Goal: Information Seeking & Learning: Learn about a topic

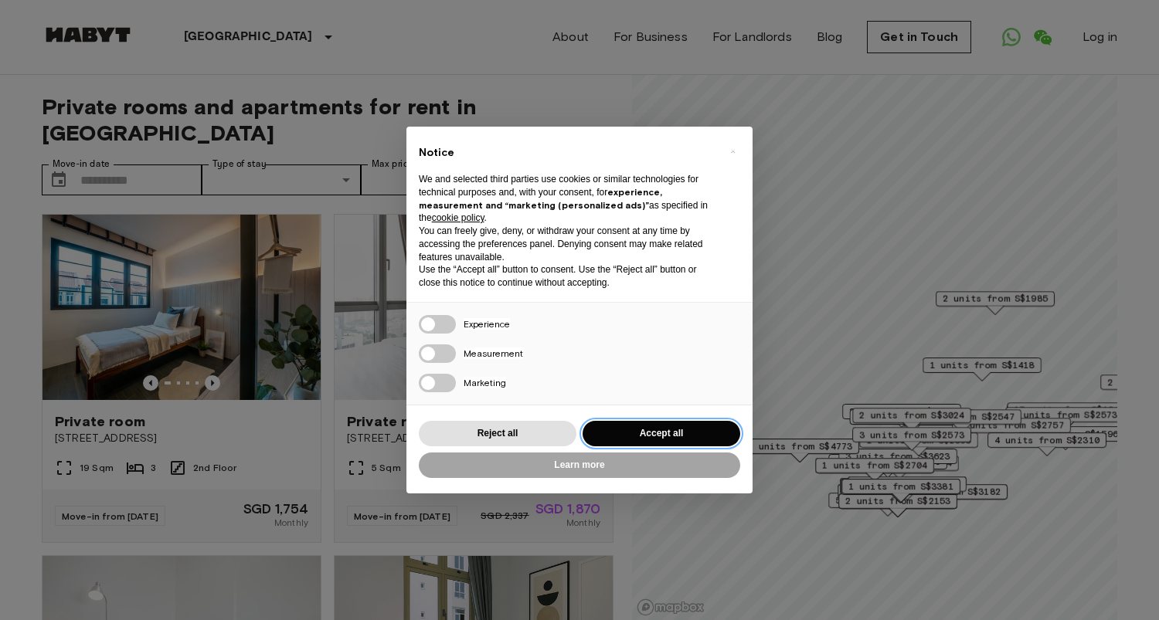
click at [670, 429] on button "Accept all" at bounding box center [661, 433] width 158 height 25
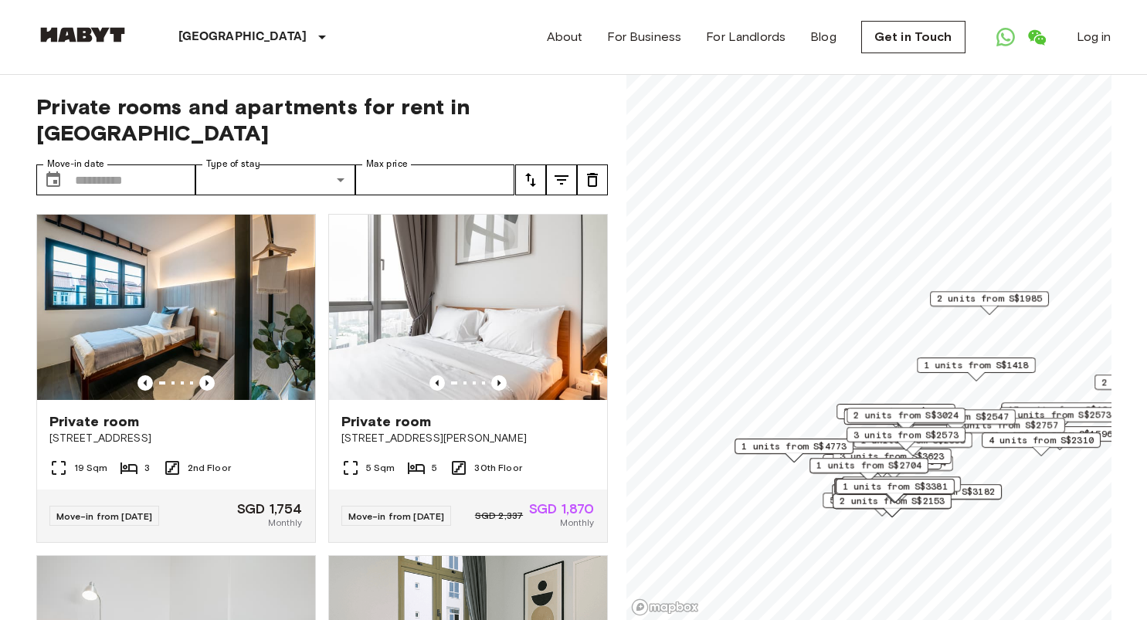
scroll to position [26, 0]
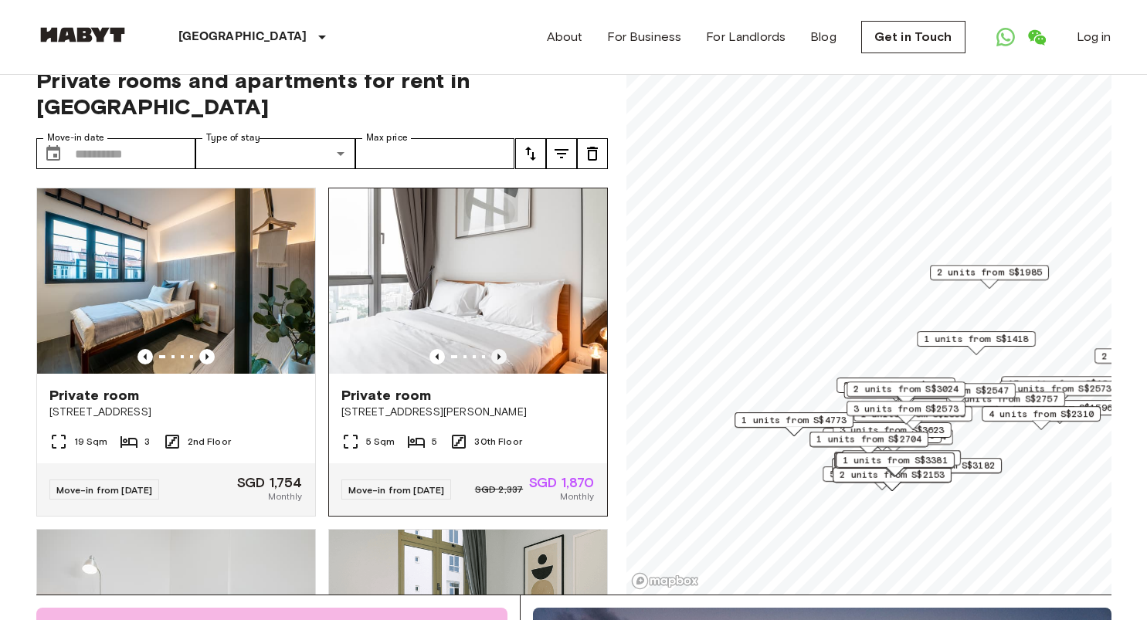
click at [491, 349] on icon "Previous image" at bounding box center [498, 356] width 15 height 15
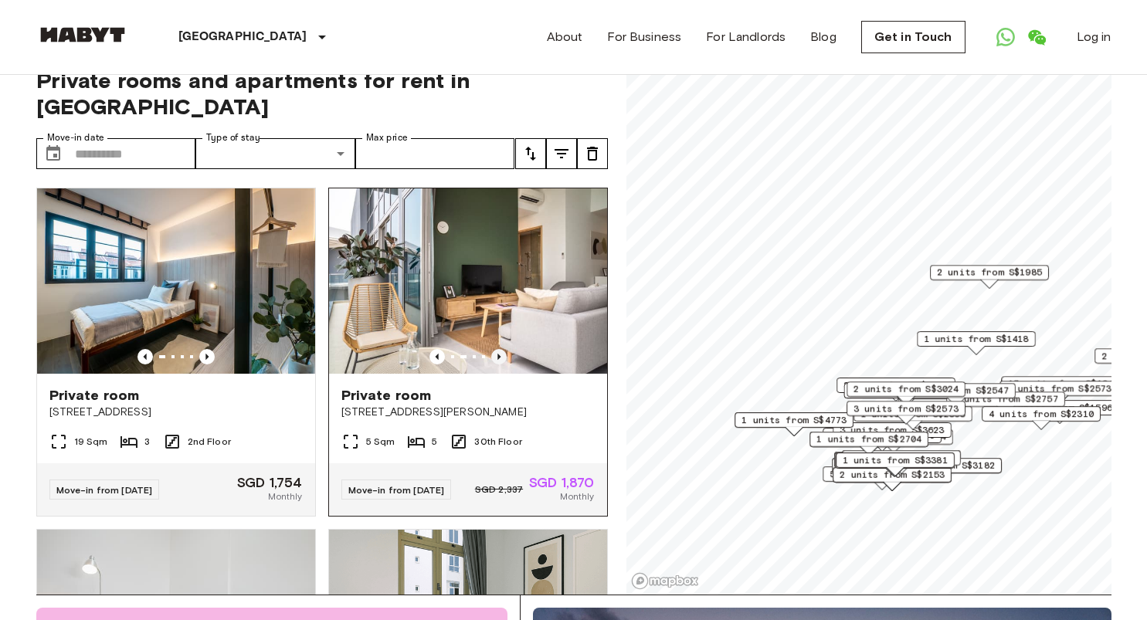
click at [491, 349] on icon "Previous image" at bounding box center [498, 356] width 15 height 15
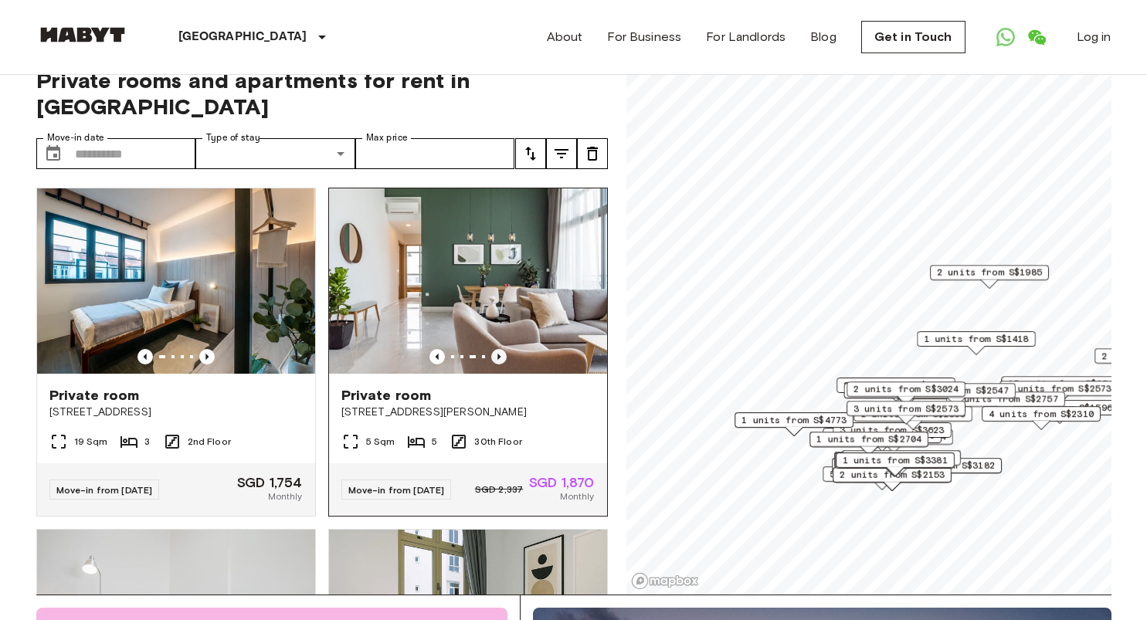
click at [491, 349] on icon "Previous image" at bounding box center [498, 356] width 15 height 15
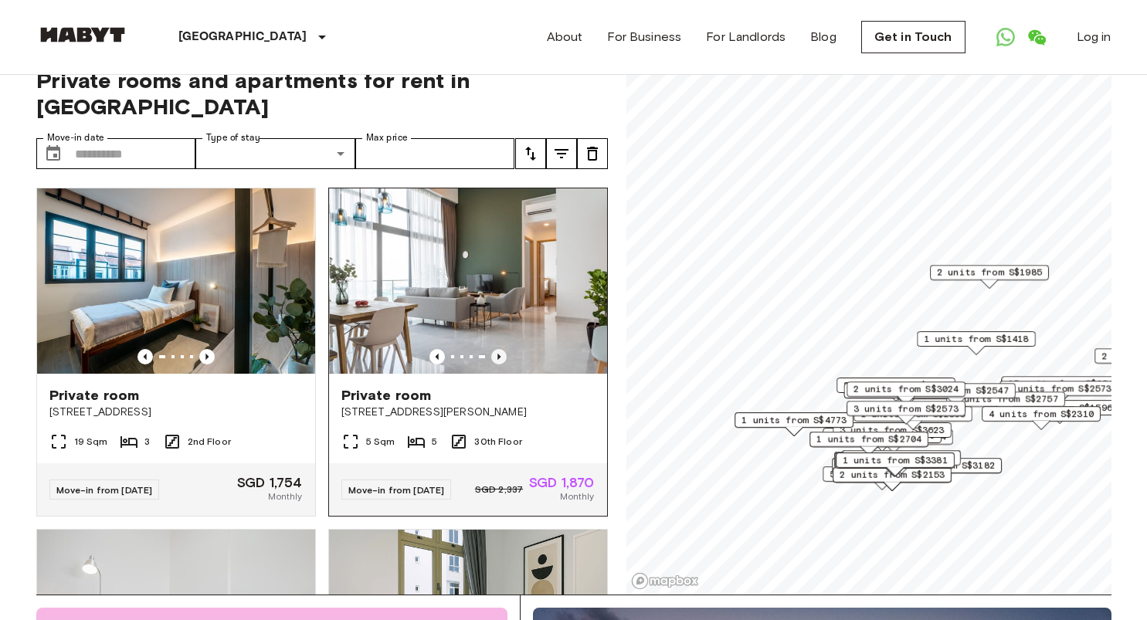
click at [491, 349] on icon "Previous image" at bounding box center [498, 356] width 15 height 15
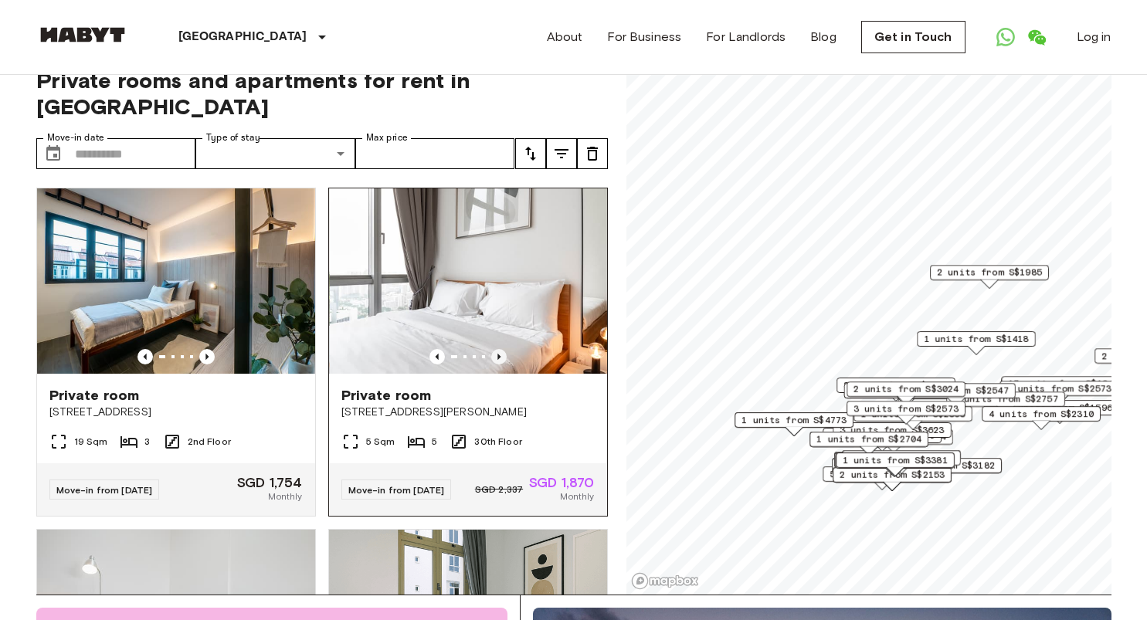
click at [491, 349] on icon "Previous image" at bounding box center [498, 356] width 15 height 15
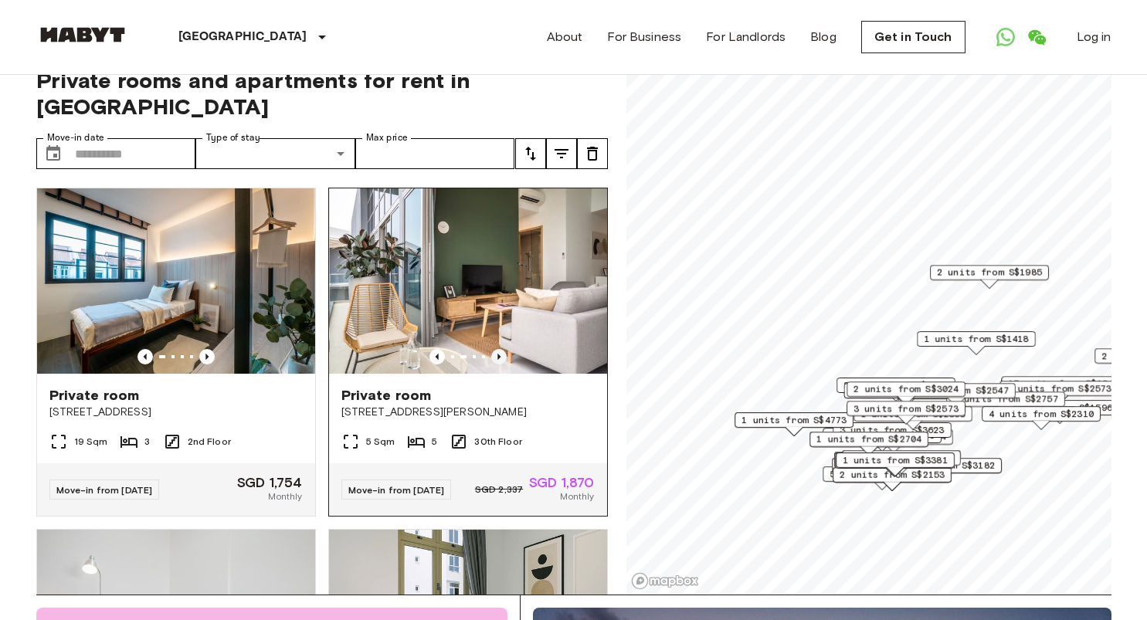
click at [491, 349] on icon "Previous image" at bounding box center [498, 356] width 15 height 15
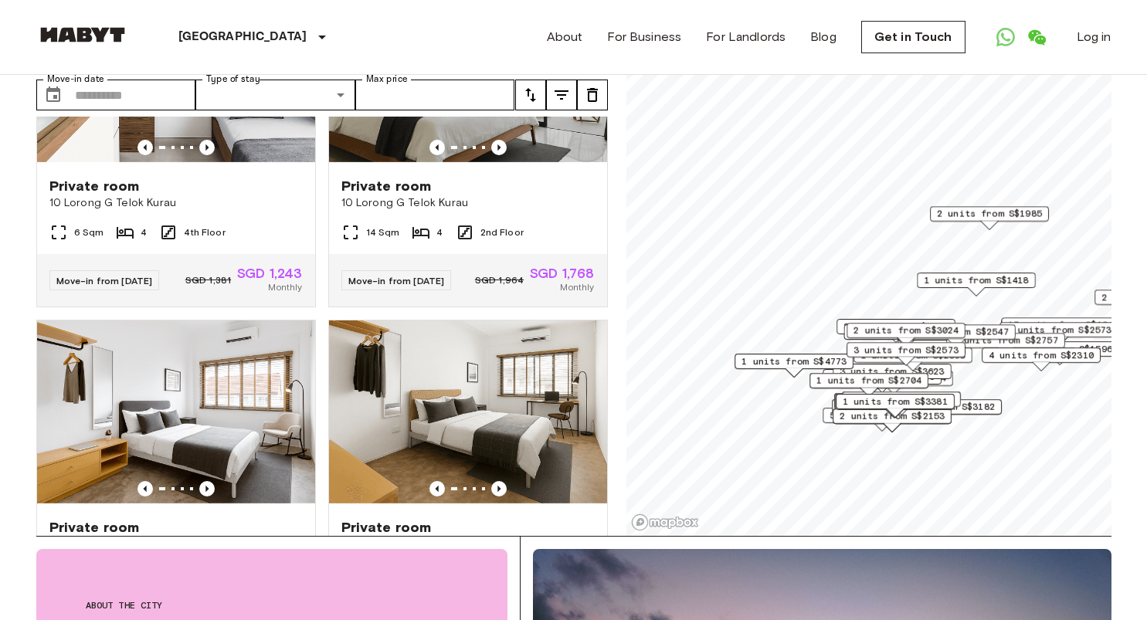
scroll to position [2076, 0]
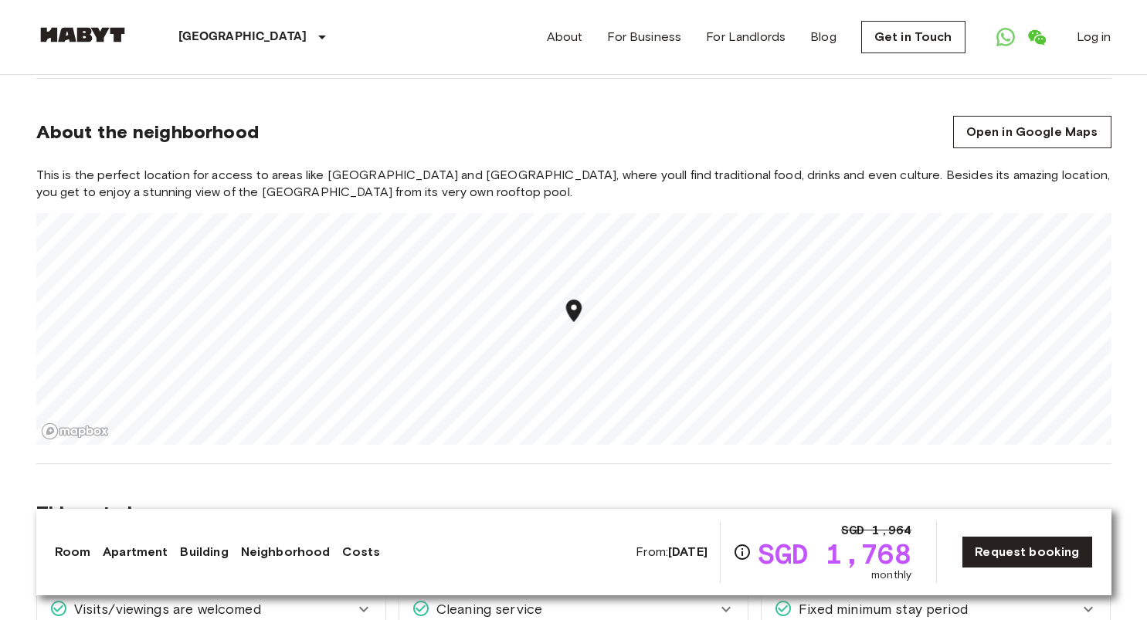
scroll to position [1473, 0]
